Goal: Browse casually: Explore the website without a specific task or goal

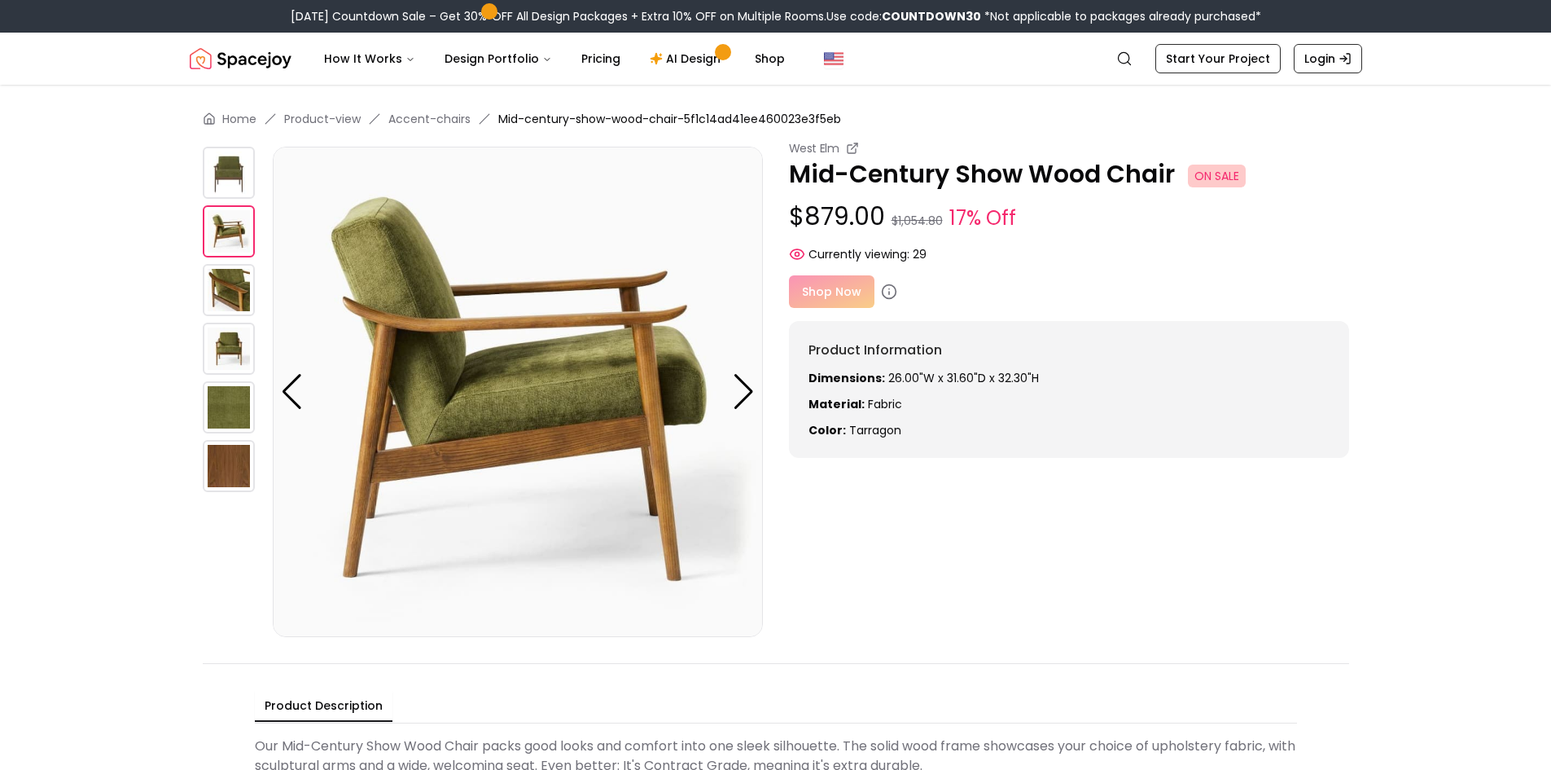
click at [226, 293] on img at bounding box center [229, 290] width 52 height 52
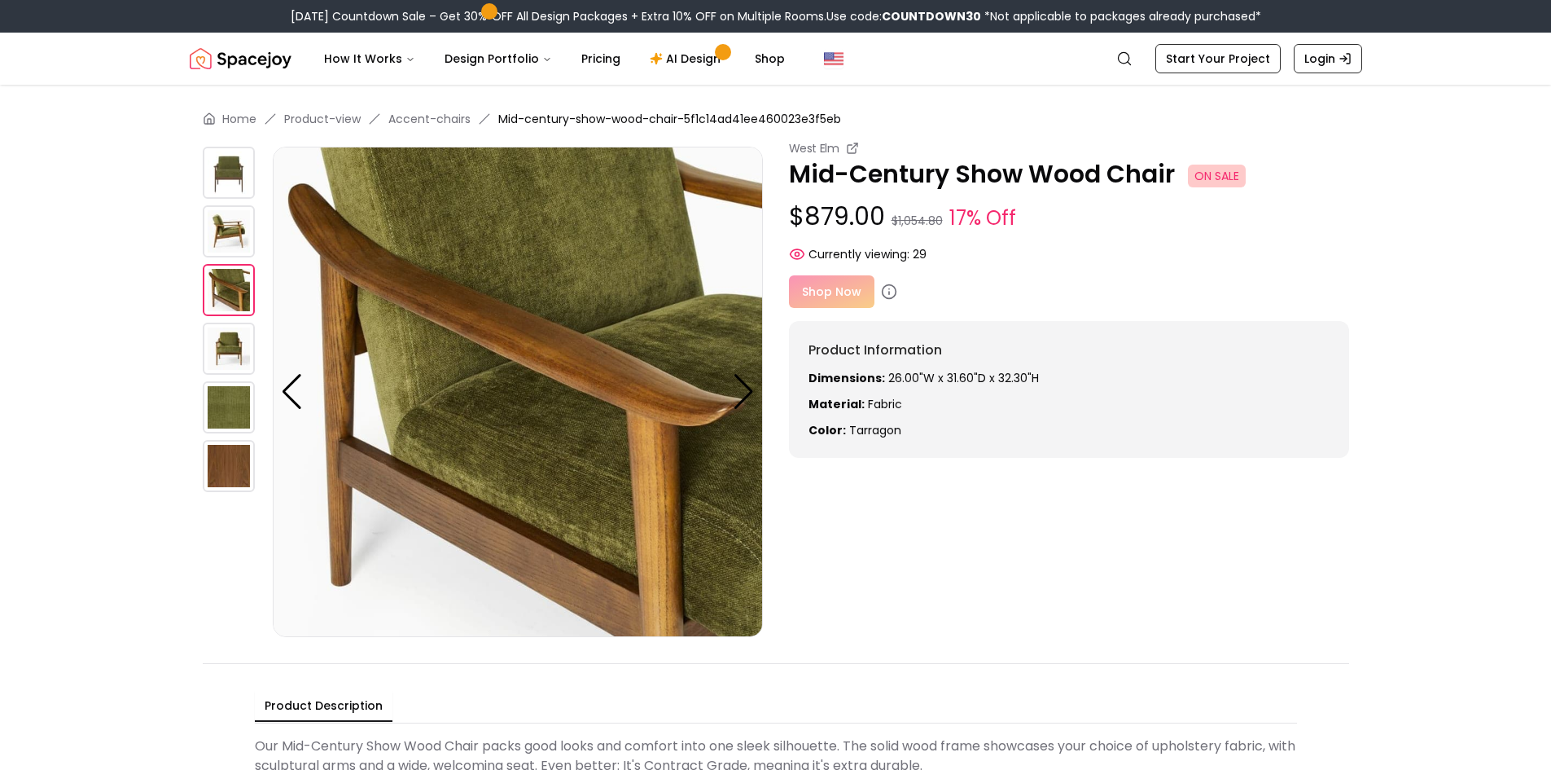
click at [237, 355] on img at bounding box center [229, 348] width 52 height 52
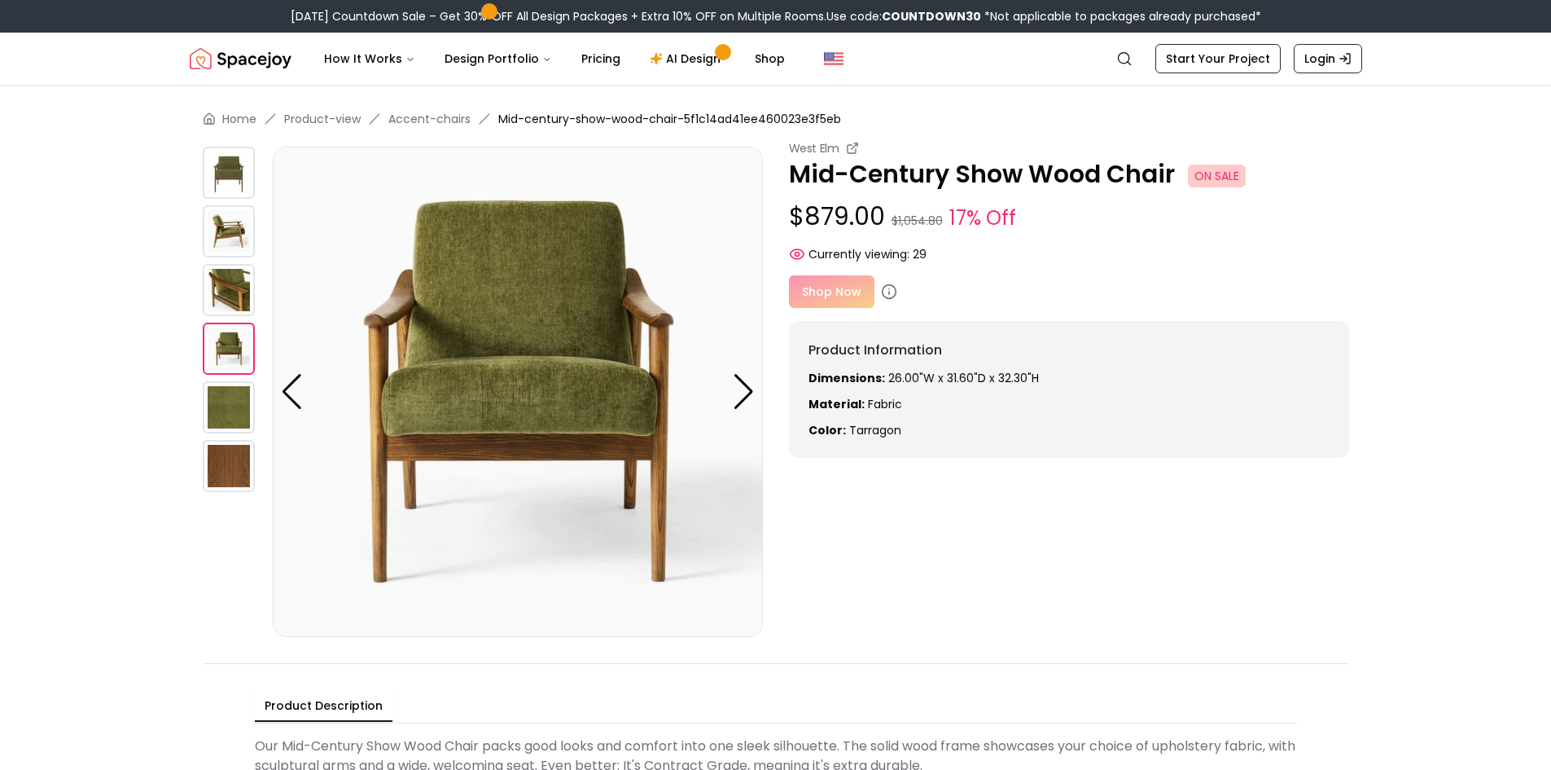
click at [234, 395] on img at bounding box center [229, 407] width 52 height 52
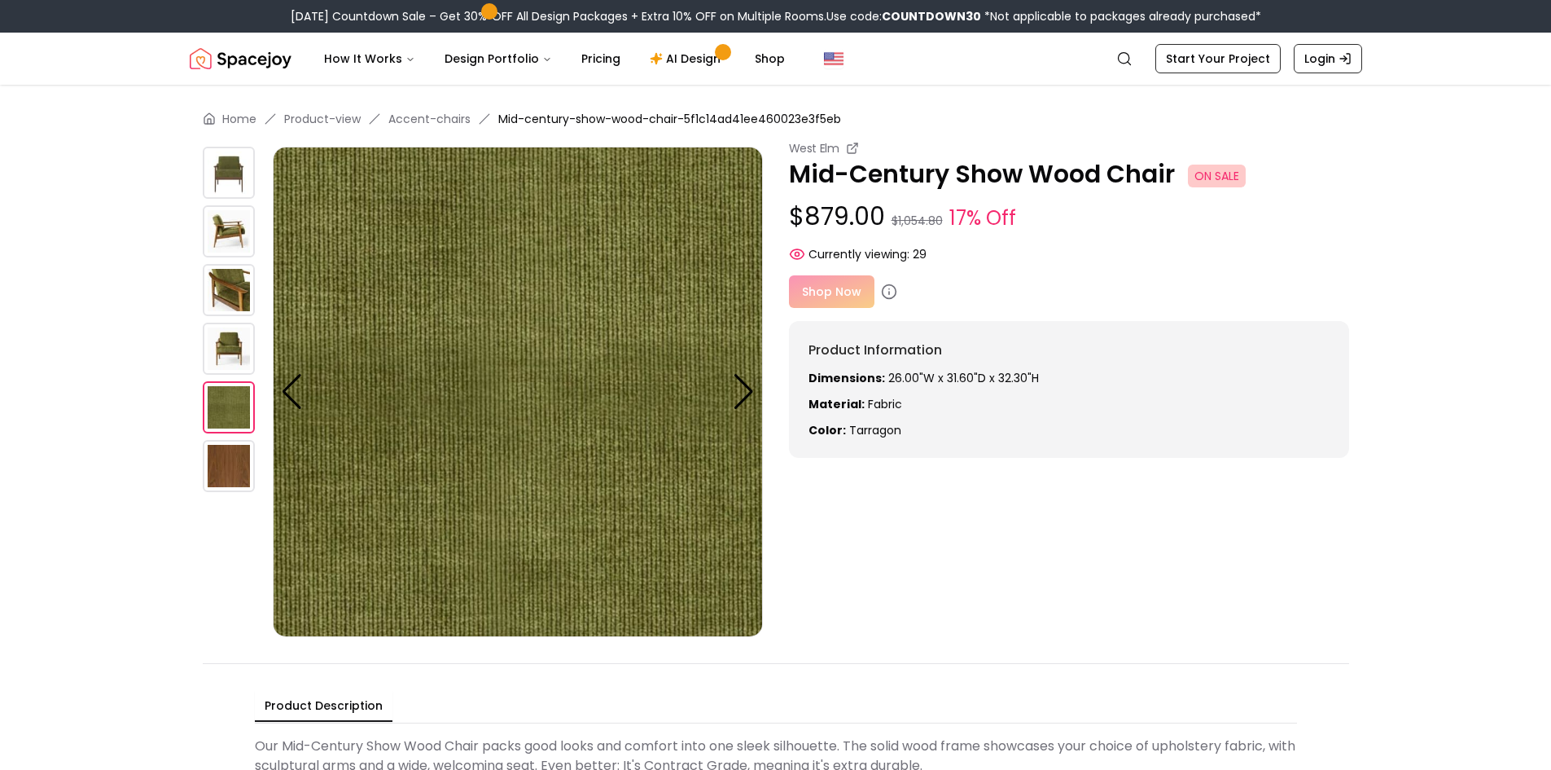
click at [235, 471] on img at bounding box center [229, 466] width 52 height 52
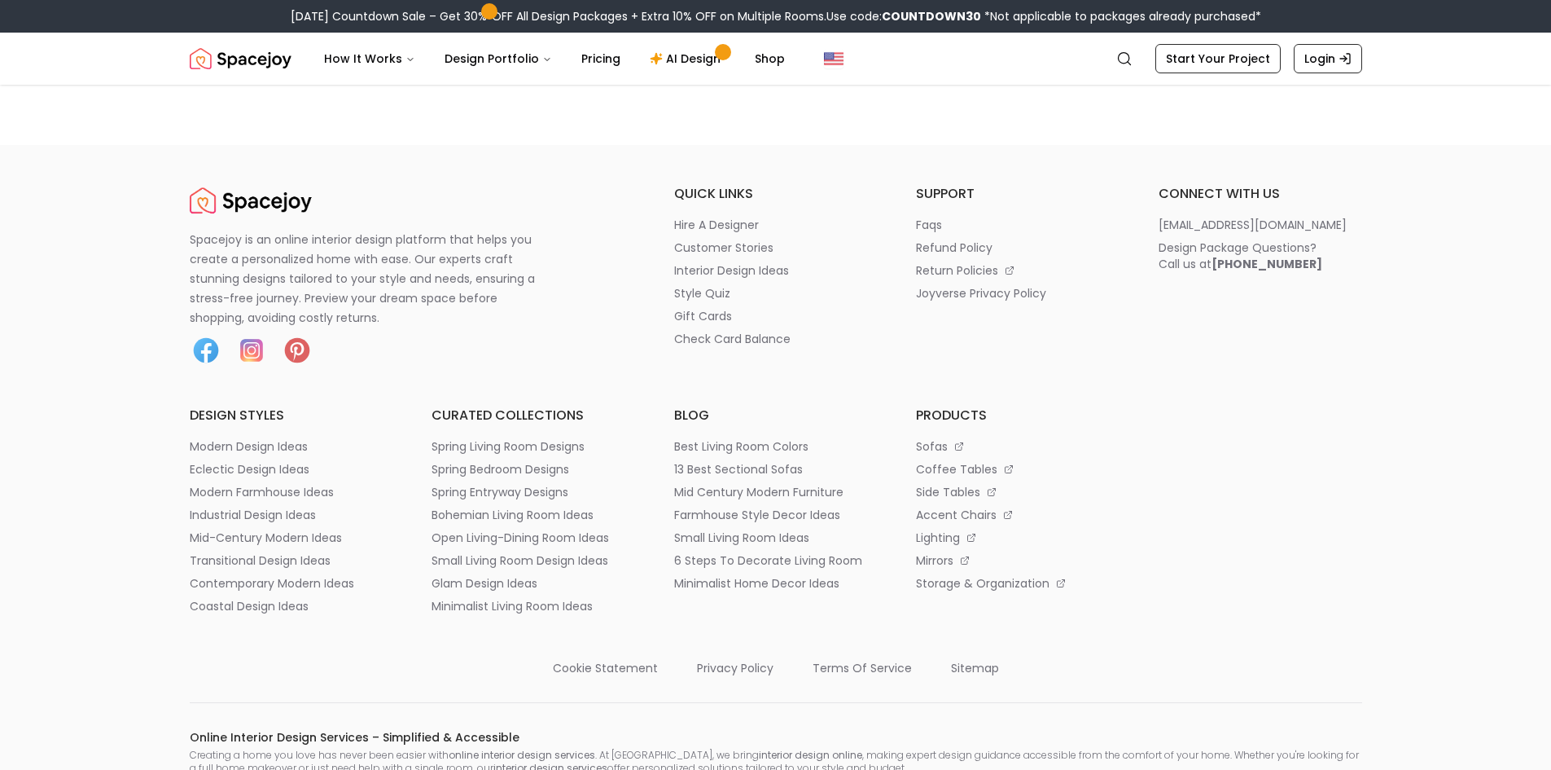
scroll to position [2606, 0]
